Goal: Learn about a topic: Learn about a topic

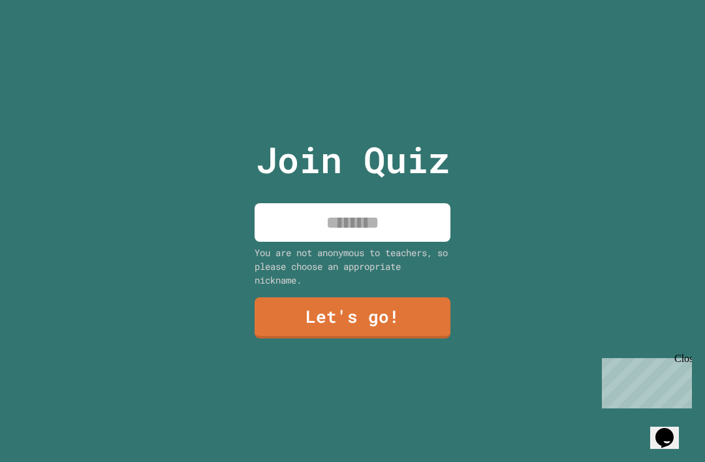
click at [390, 242] on input at bounding box center [353, 222] width 196 height 39
type input "***"
click at [402, 330] on link "Let's go!" at bounding box center [353, 317] width 196 height 41
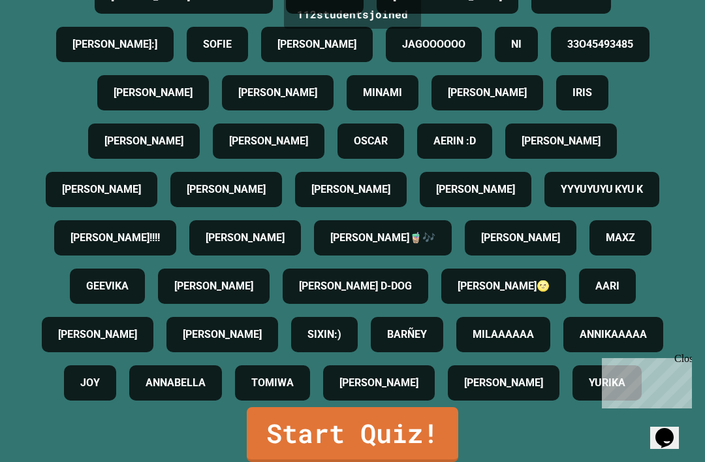
scroll to position [1121, 0]
click at [408, 458] on link "Start Quiz!" at bounding box center [353, 434] width 212 height 55
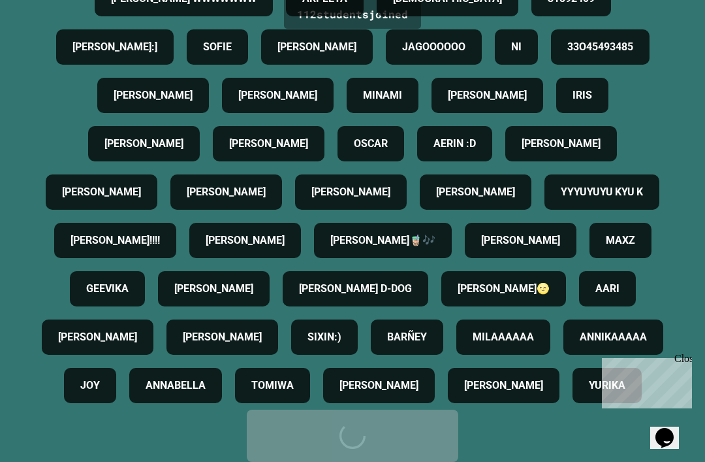
scroll to position [0, 0]
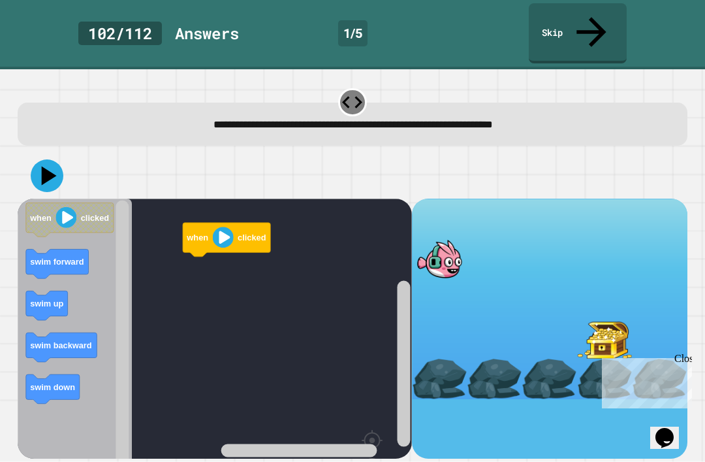
click at [43, 166] on icon at bounding box center [49, 175] width 15 height 19
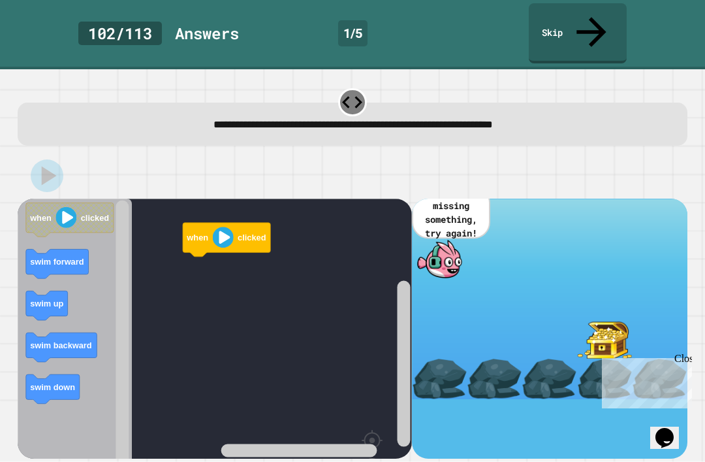
scroll to position [43, 0]
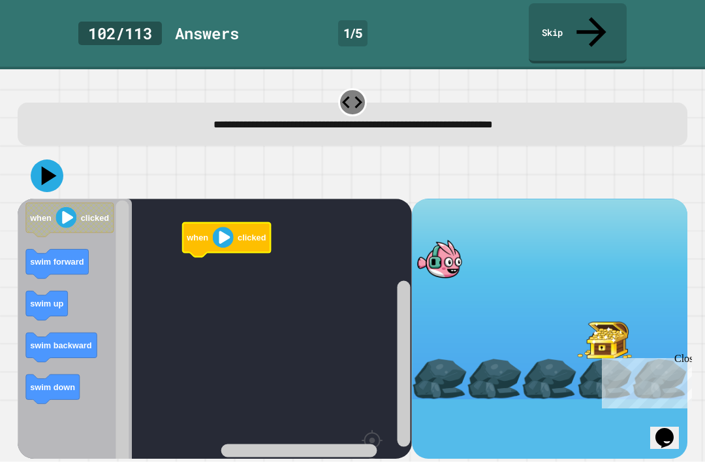
click at [23, 236] on icon "Blockly Workspace" at bounding box center [75, 364] width 114 height 332
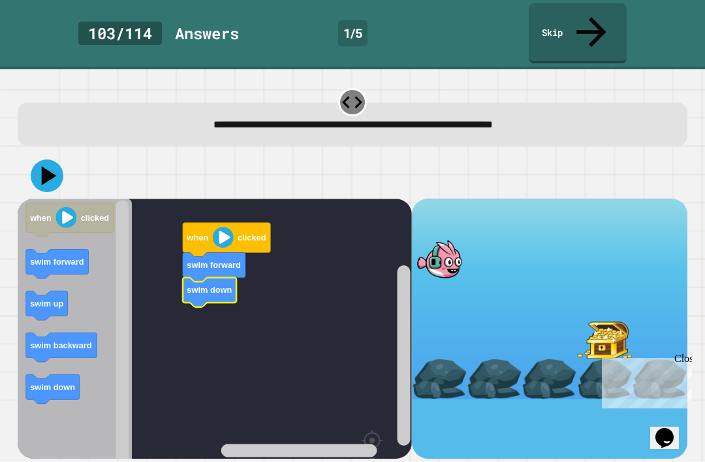
click at [39, 159] on icon at bounding box center [47, 175] width 33 height 33
click at [460, 238] on div at bounding box center [439, 258] width 55 height 40
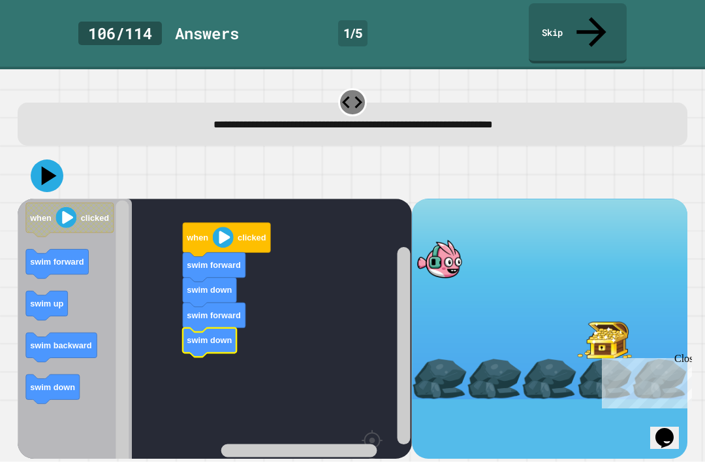
click at [54, 159] on icon at bounding box center [47, 175] width 33 height 33
click at [457, 238] on div at bounding box center [439, 258] width 55 height 40
click at [462, 238] on div at bounding box center [439, 258] width 55 height 40
click at [432, 238] on div at bounding box center [439, 258] width 55 height 40
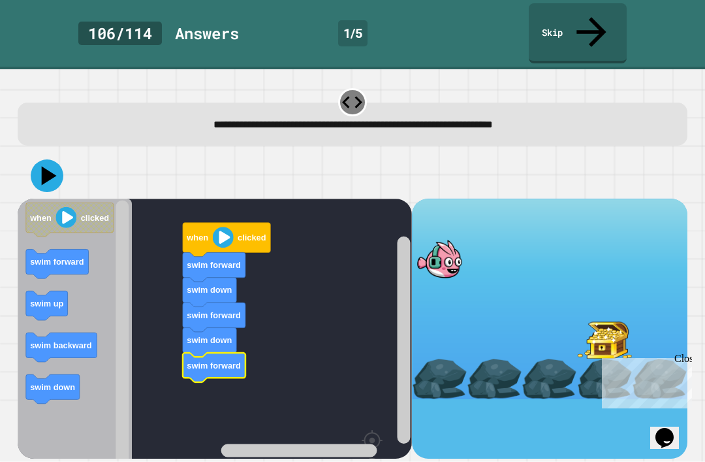
click at [55, 159] on icon at bounding box center [47, 175] width 33 height 33
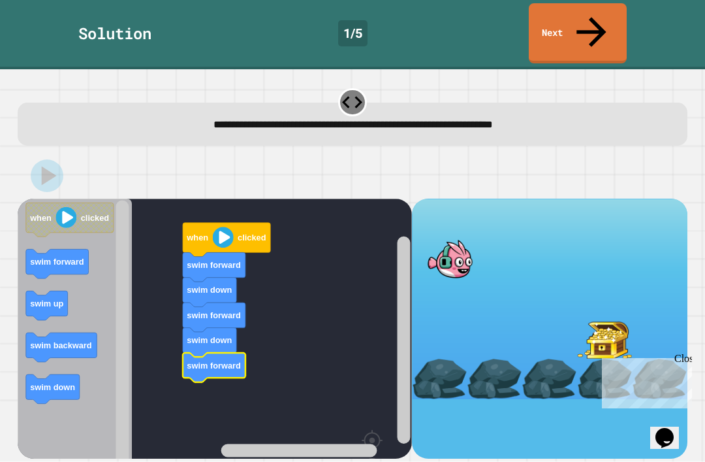
click at [590, 12] on icon at bounding box center [591, 32] width 44 height 44
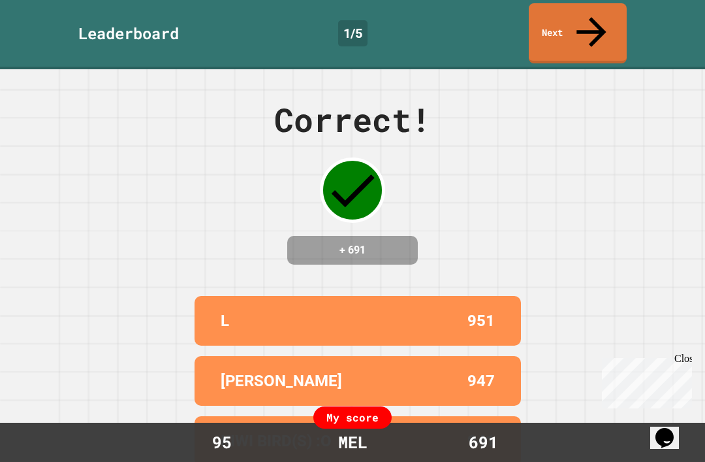
click at [603, 17] on link "Next" at bounding box center [578, 33] width 98 height 60
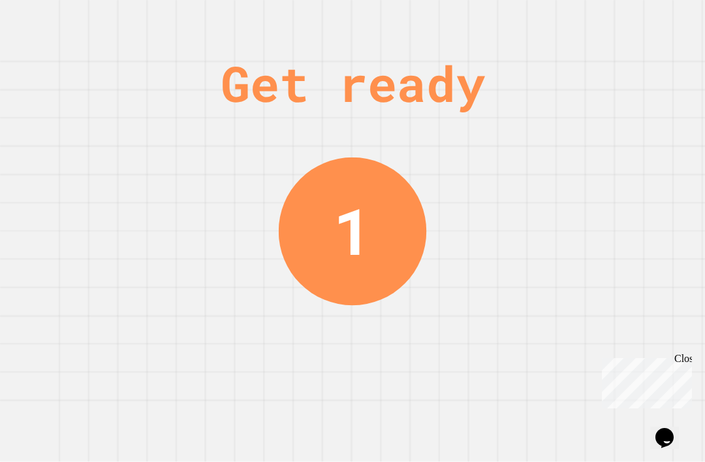
click at [625, 54] on div "Get ready 1" at bounding box center [352, 231] width 705 height 462
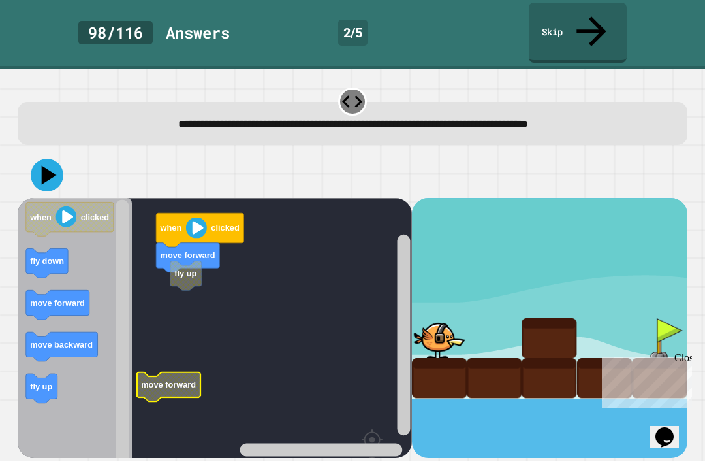
click at [186, 269] on text "fly up" at bounding box center [185, 274] width 22 height 10
click at [185, 273] on icon "Blockly Workspace" at bounding box center [170, 287] width 31 height 29
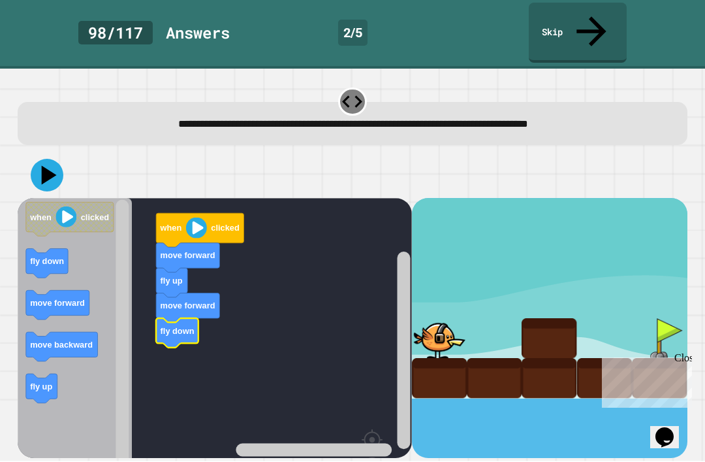
click at [45, 159] on icon at bounding box center [47, 175] width 33 height 33
click at [46, 166] on icon at bounding box center [49, 175] width 15 height 19
click at [50, 166] on icon at bounding box center [49, 175] width 15 height 19
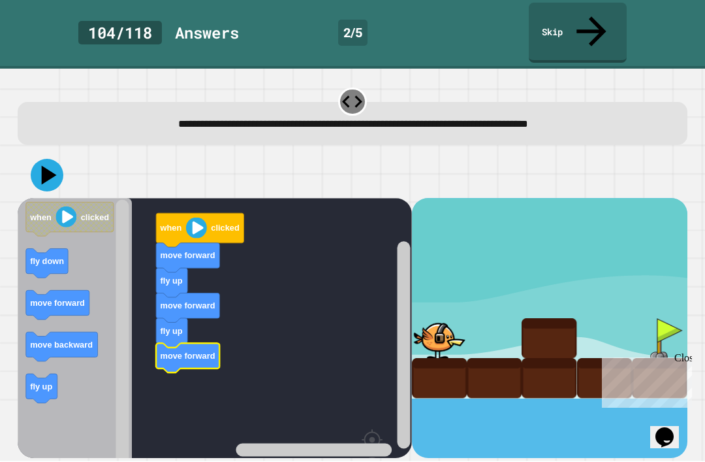
click at [18, 331] on icon "when clicked move forward fly up move forward fly up move forward" at bounding box center [215, 364] width 394 height 332
click at [59, 159] on icon at bounding box center [47, 175] width 33 height 33
click at [183, 376] on text "fly down" at bounding box center [178, 381] width 34 height 10
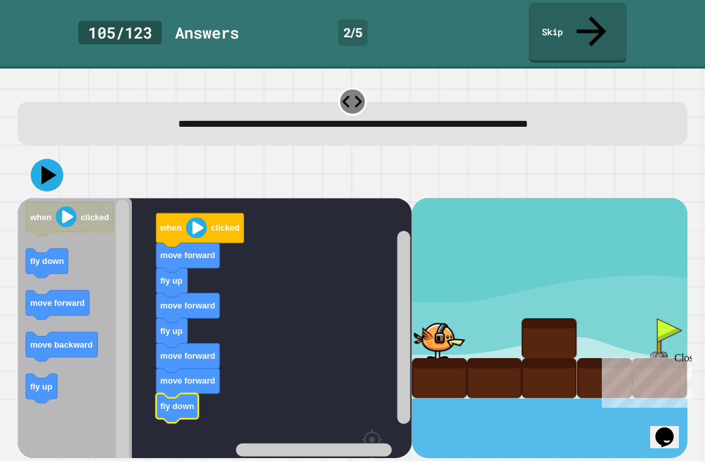
click at [44, 166] on icon at bounding box center [49, 175] width 15 height 19
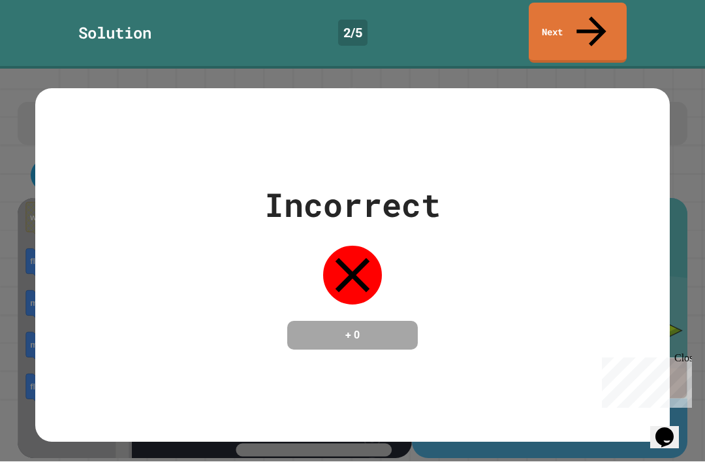
click at [351, 283] on icon at bounding box center [352, 275] width 59 height 59
click at [373, 295] on icon at bounding box center [352, 275] width 59 height 59
click at [348, 289] on icon at bounding box center [352, 275] width 59 height 59
click at [580, 19] on link "Next" at bounding box center [578, 33] width 98 height 60
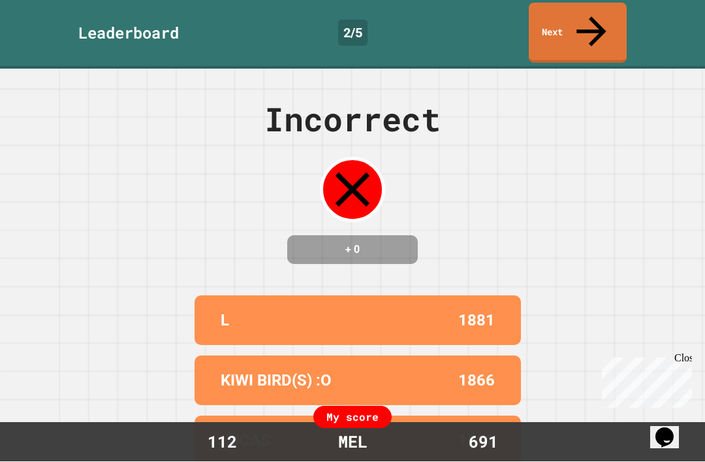
click at [604, 8] on link "Next" at bounding box center [578, 33] width 98 height 60
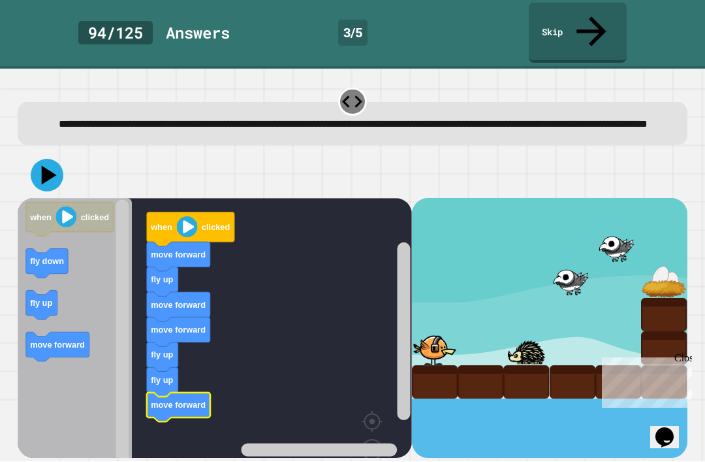
click at [53, 170] on icon at bounding box center [47, 175] width 33 height 33
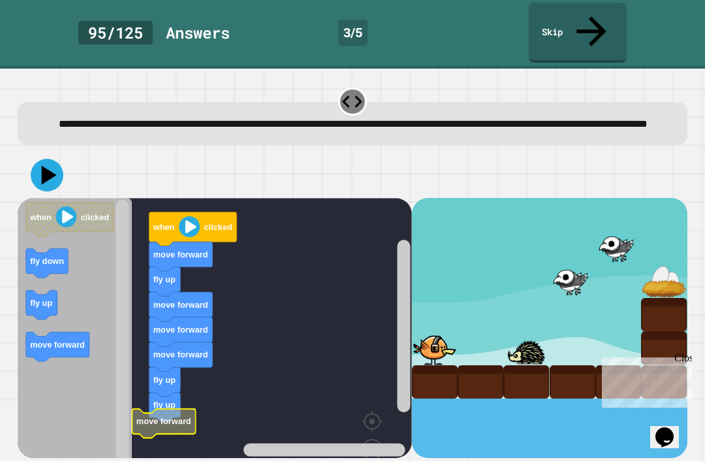
click at [157, 423] on rect "Blockly Workspace" at bounding box center [215, 354] width 394 height 313
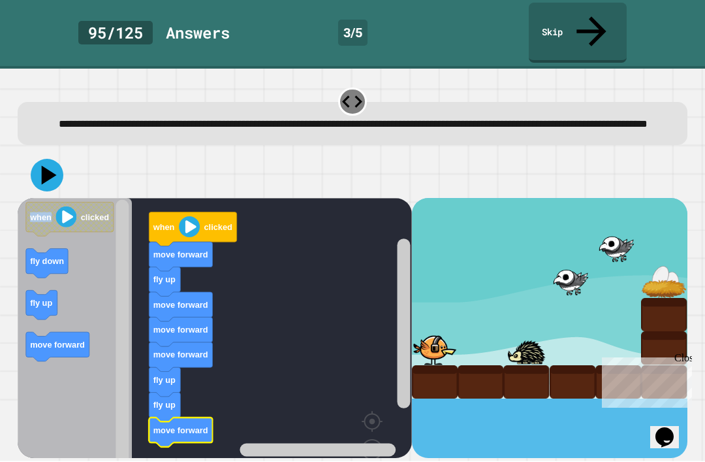
click at [52, 177] on button at bounding box center [47, 175] width 33 height 33
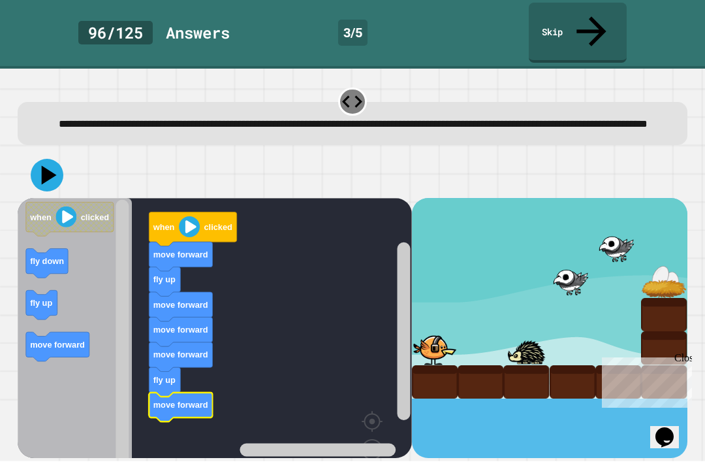
click at [42, 159] on icon at bounding box center [47, 175] width 33 height 33
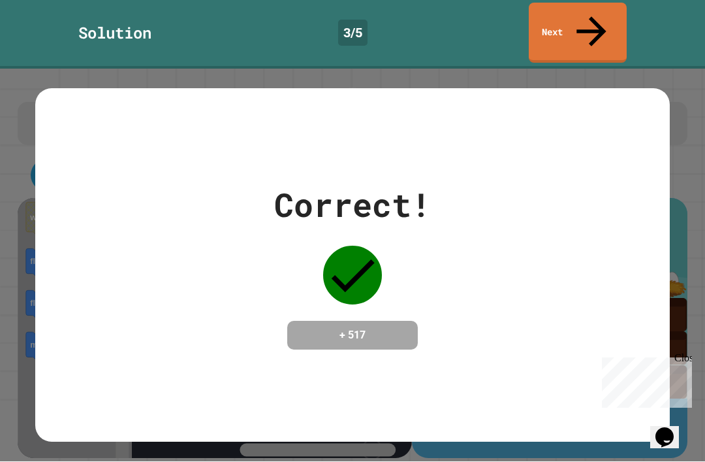
click at [347, 274] on icon at bounding box center [352, 275] width 59 height 59
click at [591, 14] on icon at bounding box center [591, 32] width 44 height 44
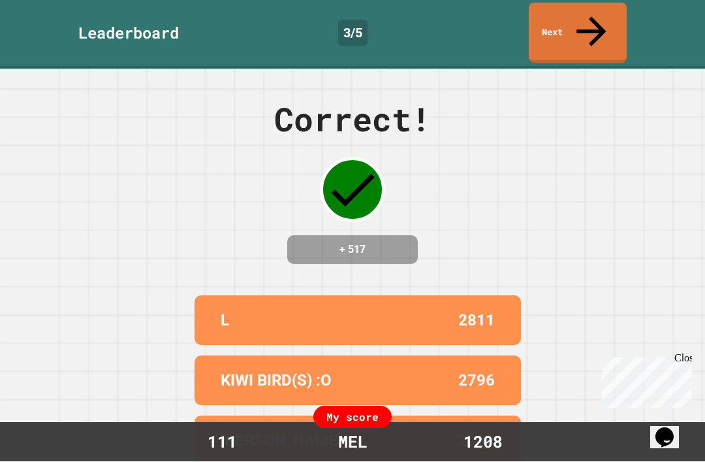
click at [603, 15] on link "Next" at bounding box center [578, 33] width 98 height 60
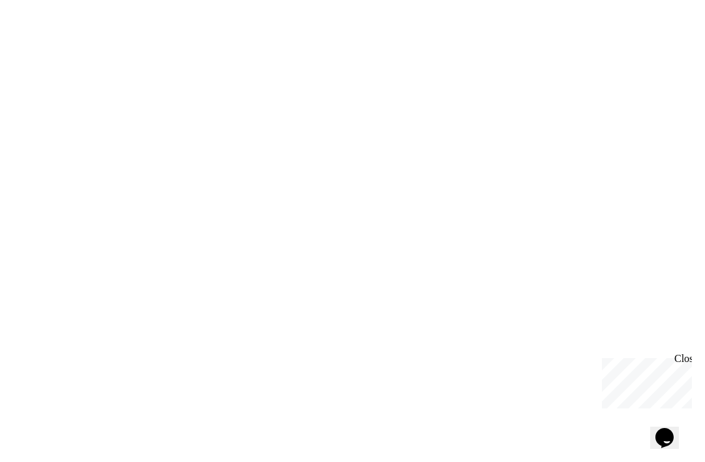
click at [686, 354] on div "Close" at bounding box center [682, 361] width 16 height 16
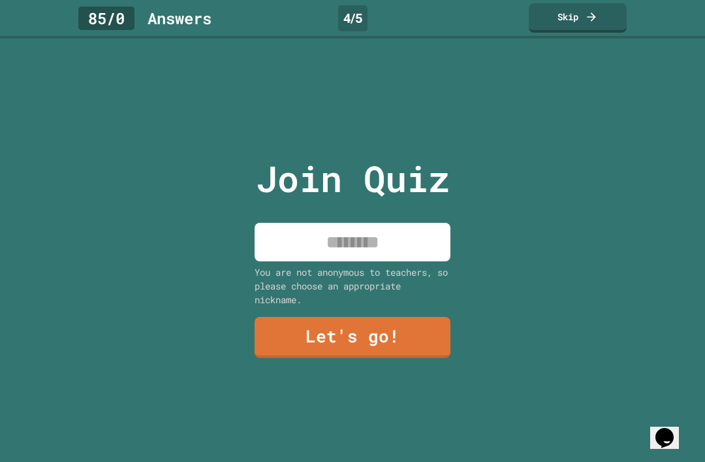
click at [414, 261] on input at bounding box center [353, 242] width 196 height 39
type input "*"
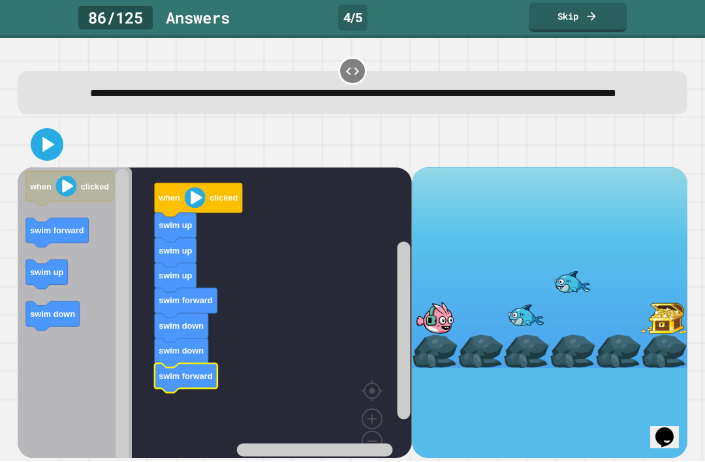
click at [44, 152] on icon at bounding box center [48, 144] width 12 height 15
click at [40, 158] on icon at bounding box center [47, 145] width 26 height 26
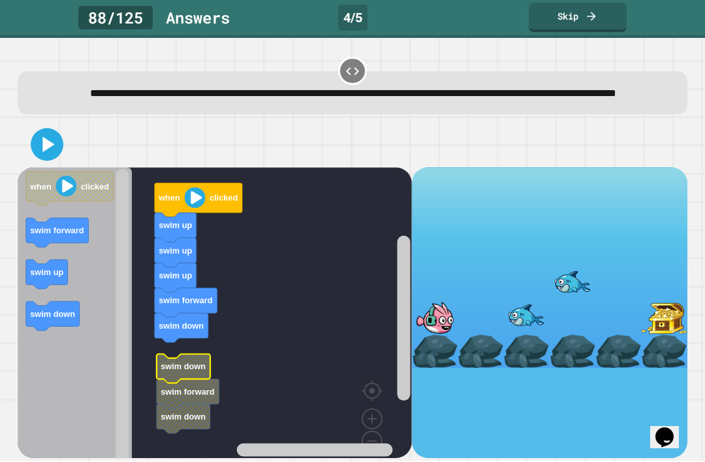
click at [179, 343] on icon "Blockly Workspace" at bounding box center [182, 327] width 54 height 29
click at [170, 347] on rect "Blockly Workspace" at bounding box center [215, 324] width 394 height 313
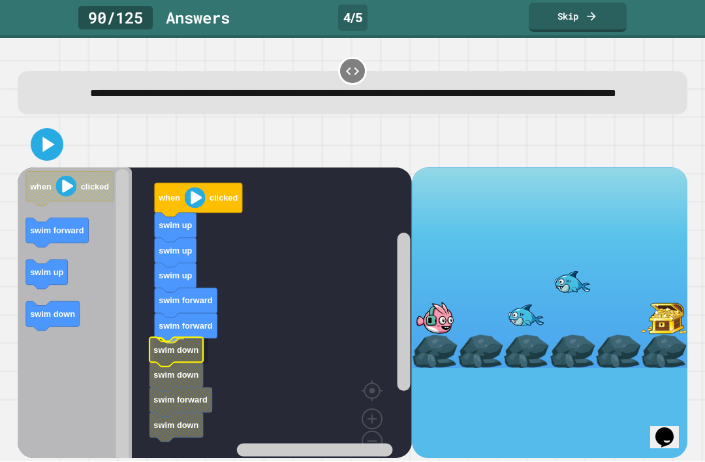
click at [179, 380] on text "swim down" at bounding box center [175, 375] width 45 height 10
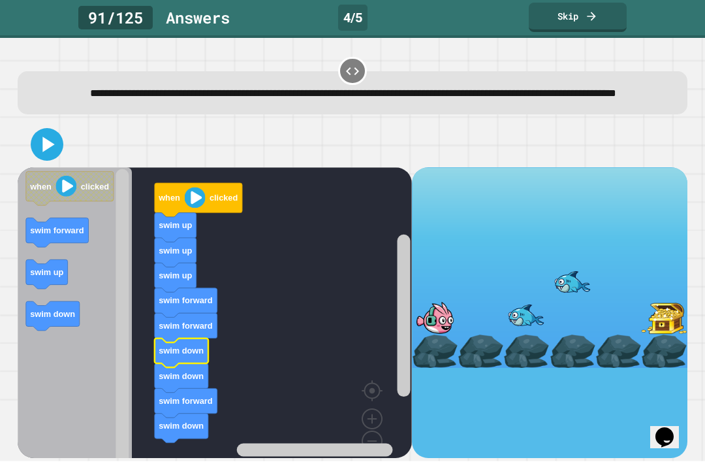
click at [43, 152] on icon at bounding box center [48, 144] width 12 height 15
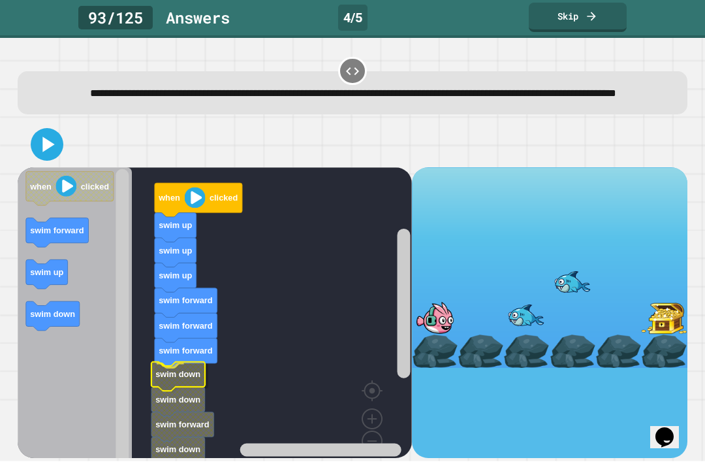
click at [154, 421] on rect "Blockly Workspace" at bounding box center [215, 324] width 394 height 313
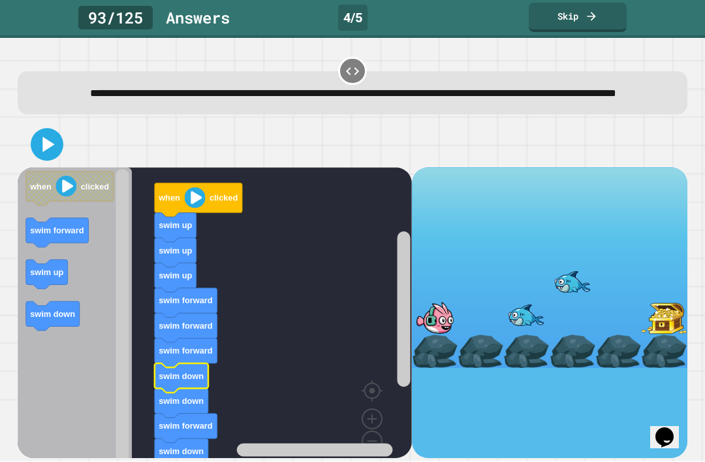
click at [42, 158] on icon at bounding box center [47, 145] width 26 height 26
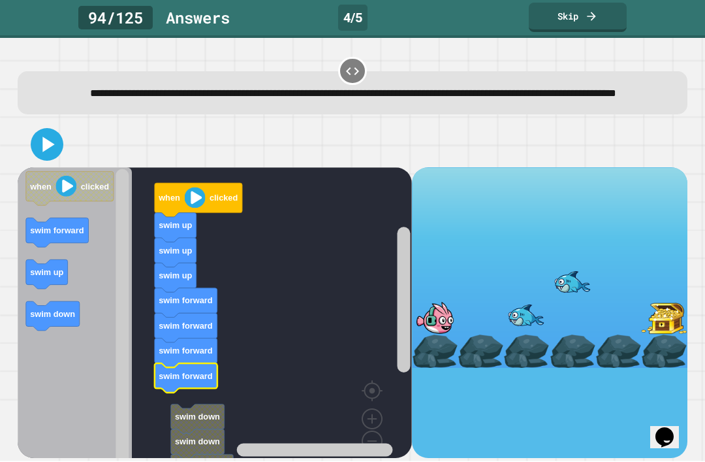
click at [170, 433] on rect "Blockly Workspace" at bounding box center [215, 324] width 394 height 313
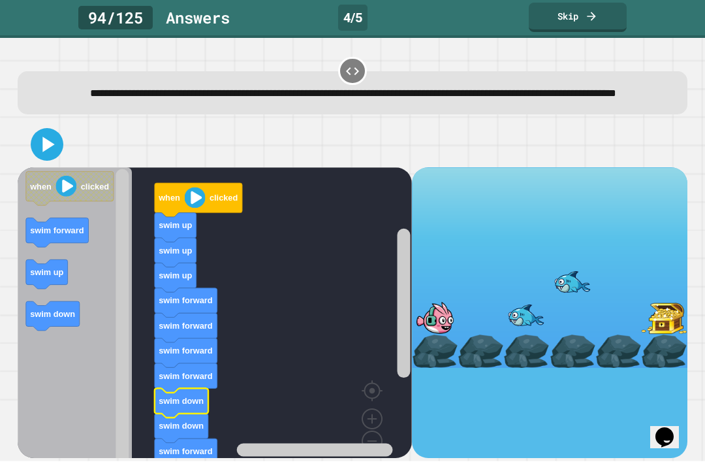
click at [39, 158] on icon at bounding box center [47, 145] width 26 height 26
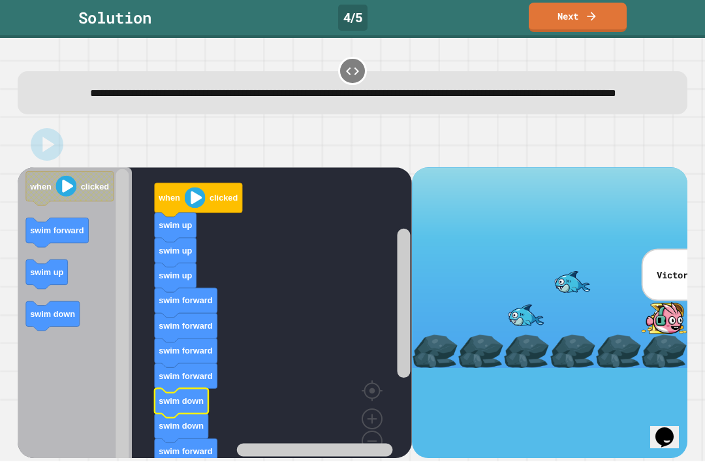
click at [595, 18] on icon at bounding box center [591, 16] width 8 height 8
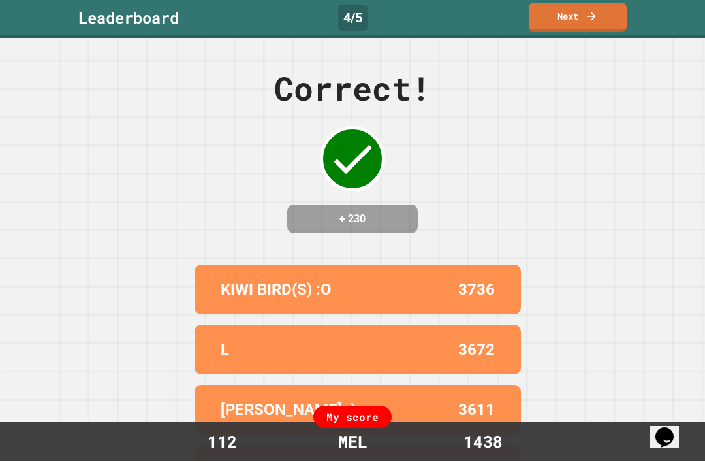
click at [596, 24] on link "Next" at bounding box center [578, 17] width 98 height 29
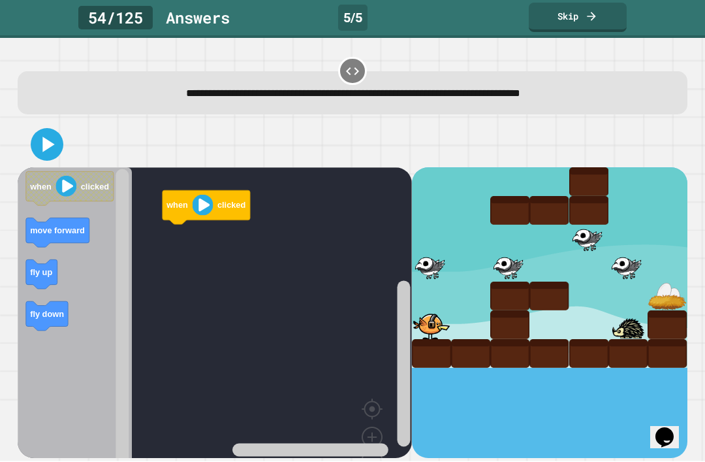
click at [360, 76] on icon at bounding box center [353, 72] width 16 height 16
click at [352, 65] on icon at bounding box center [353, 72] width 16 height 16
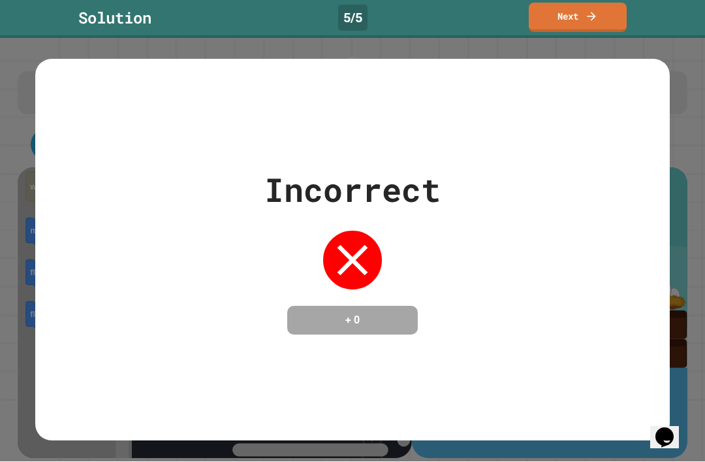
scroll to position [43, 0]
